Goal: Information Seeking & Learning: Learn about a topic

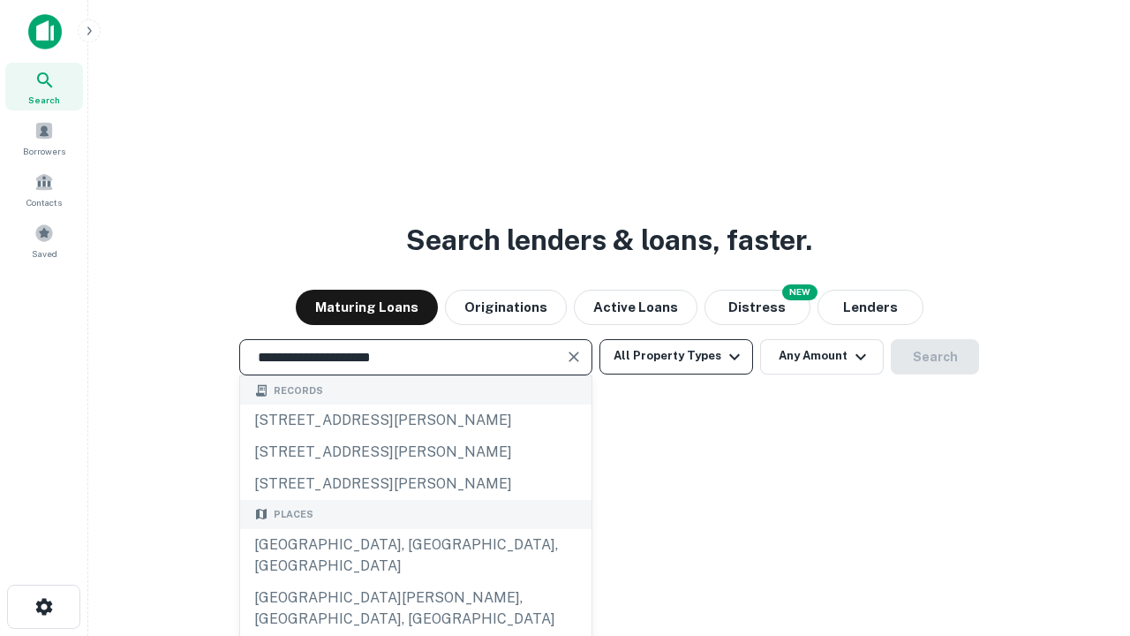
click at [415, 582] on div "[GEOGRAPHIC_DATA], [GEOGRAPHIC_DATA], [GEOGRAPHIC_DATA]" at bounding box center [415, 555] width 351 height 53
click at [676, 356] on button "All Property Types" at bounding box center [676, 356] width 154 height 35
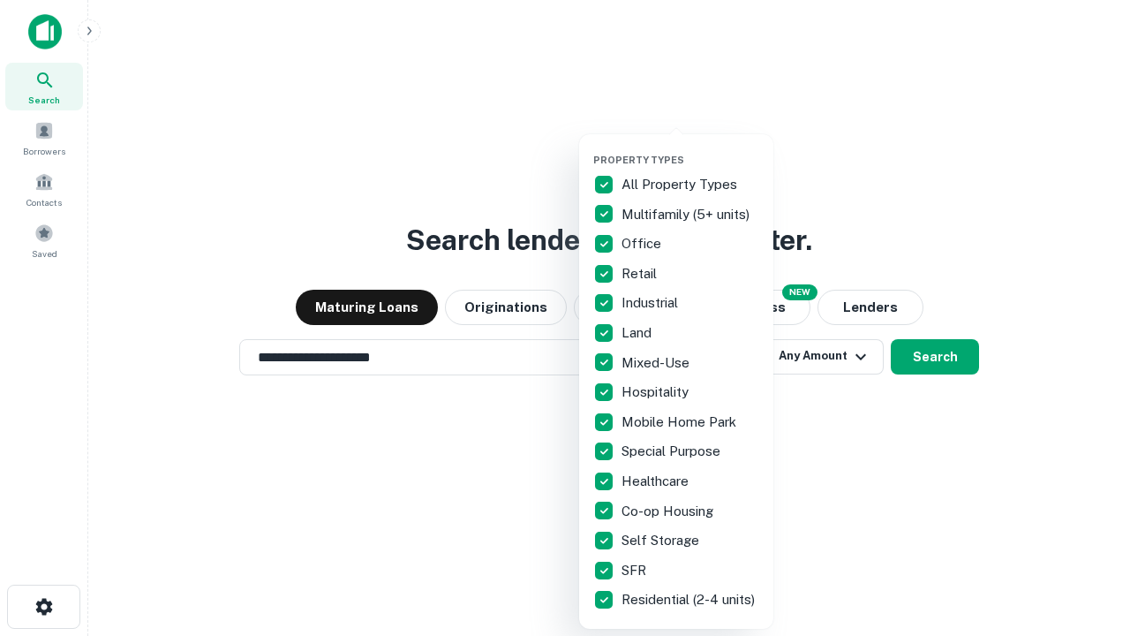
type input "**********"
click at [690, 148] on button "button" at bounding box center [690, 148] width 194 height 1
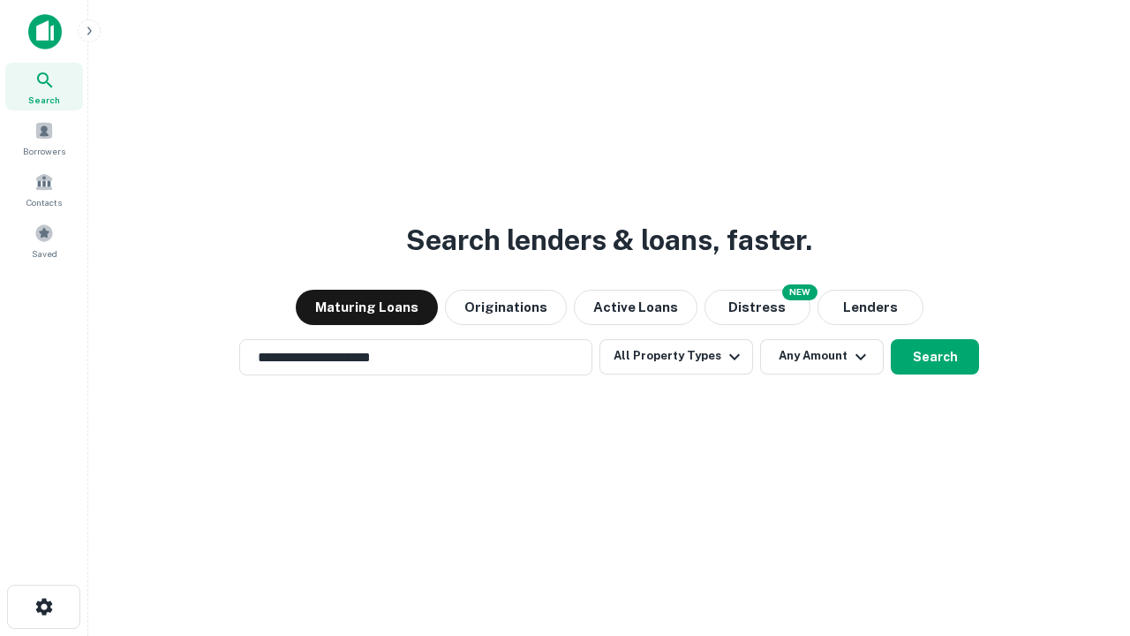
scroll to position [27, 0]
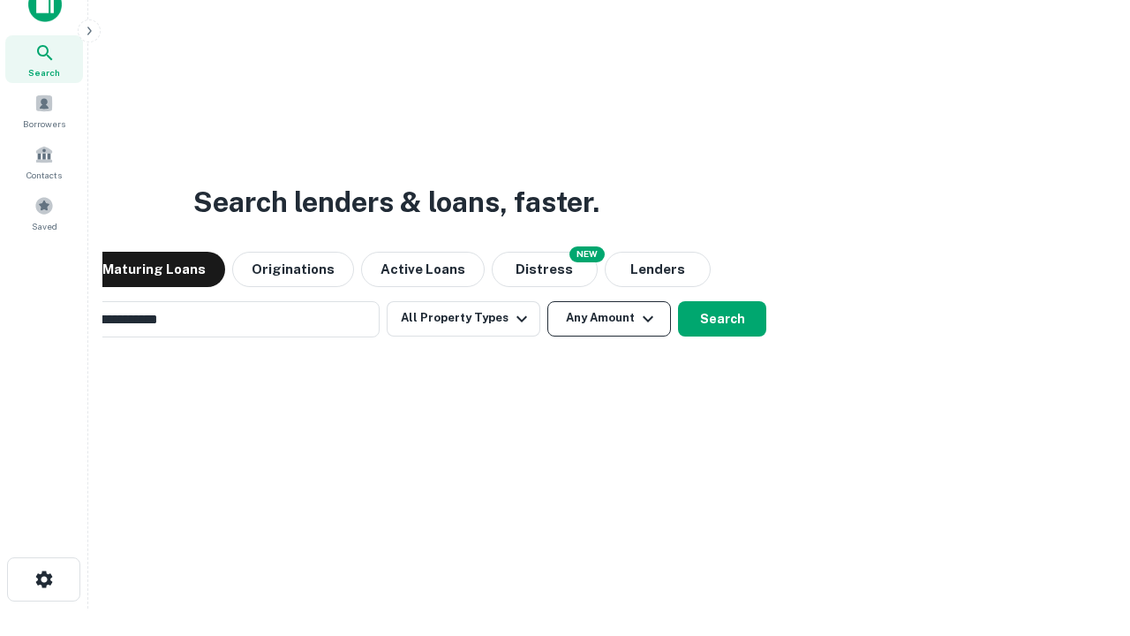
click at [547, 301] on button "Any Amount" at bounding box center [609, 318] width 124 height 35
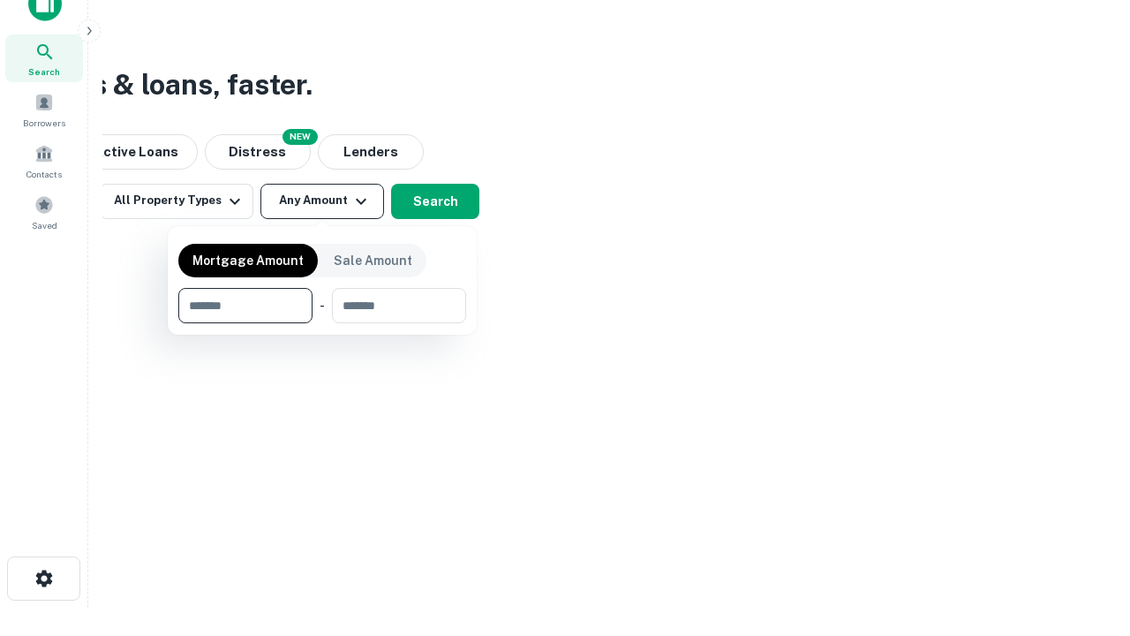
type input "*******"
click at [322, 323] on button "button" at bounding box center [322, 323] width 288 height 1
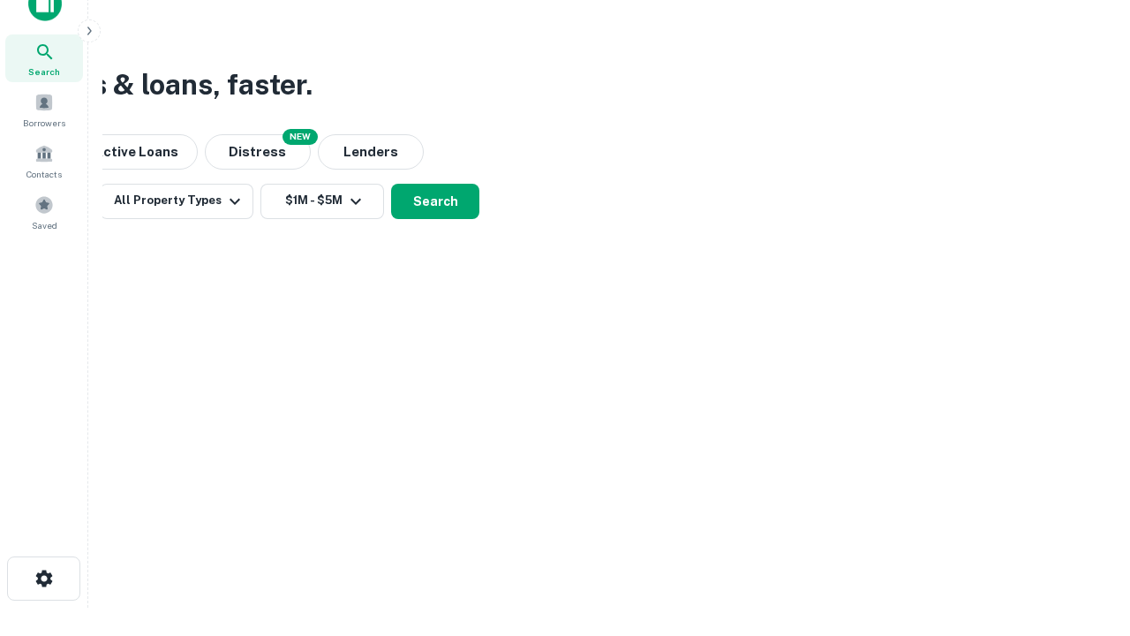
scroll to position [11, 326]
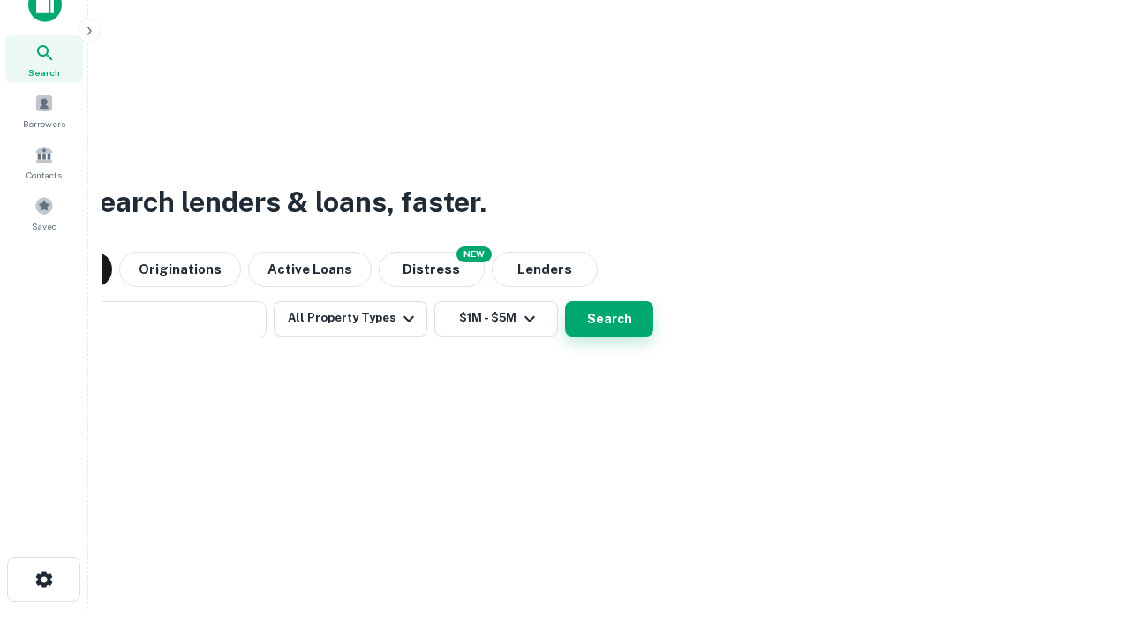
click at [565, 301] on button "Search" at bounding box center [609, 318] width 88 height 35
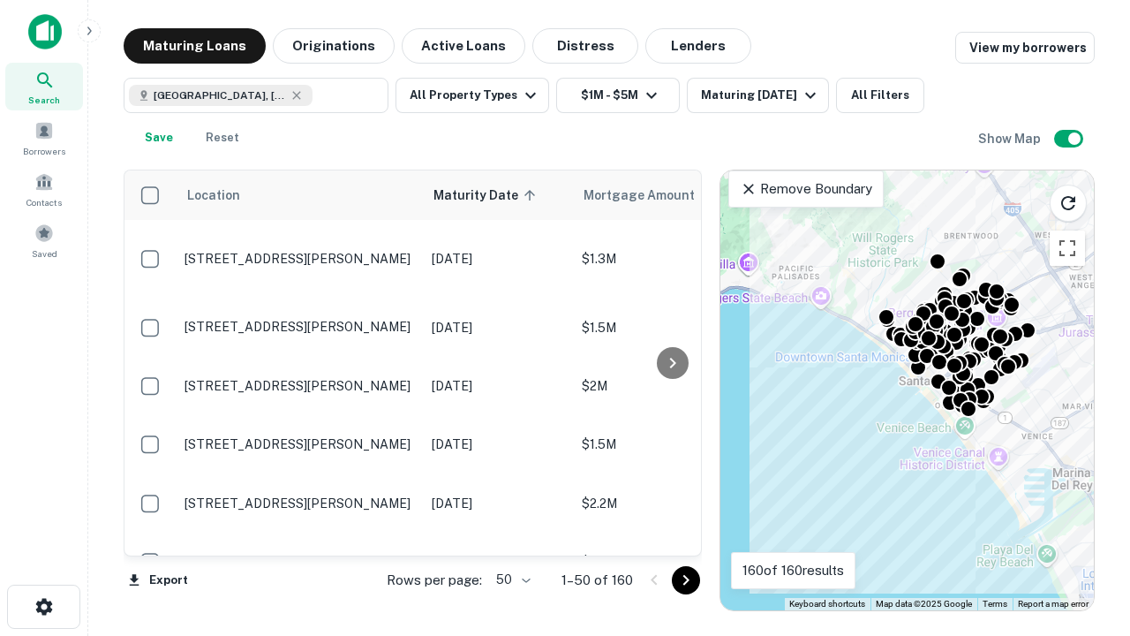
click at [510, 579] on body "Search Borrowers Contacts Saved Maturing Loans Originations Active Loans Distre…" at bounding box center [565, 318] width 1130 height 636
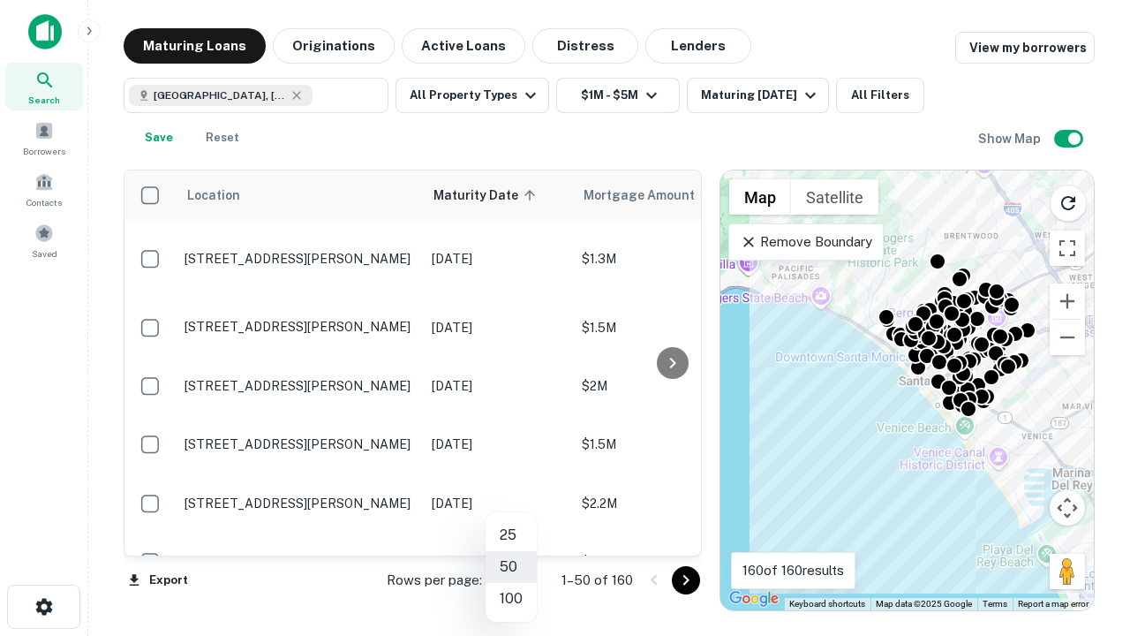
click at [511, 535] on li "25" at bounding box center [510, 535] width 51 height 32
